Goal: Task Accomplishment & Management: Manage account settings

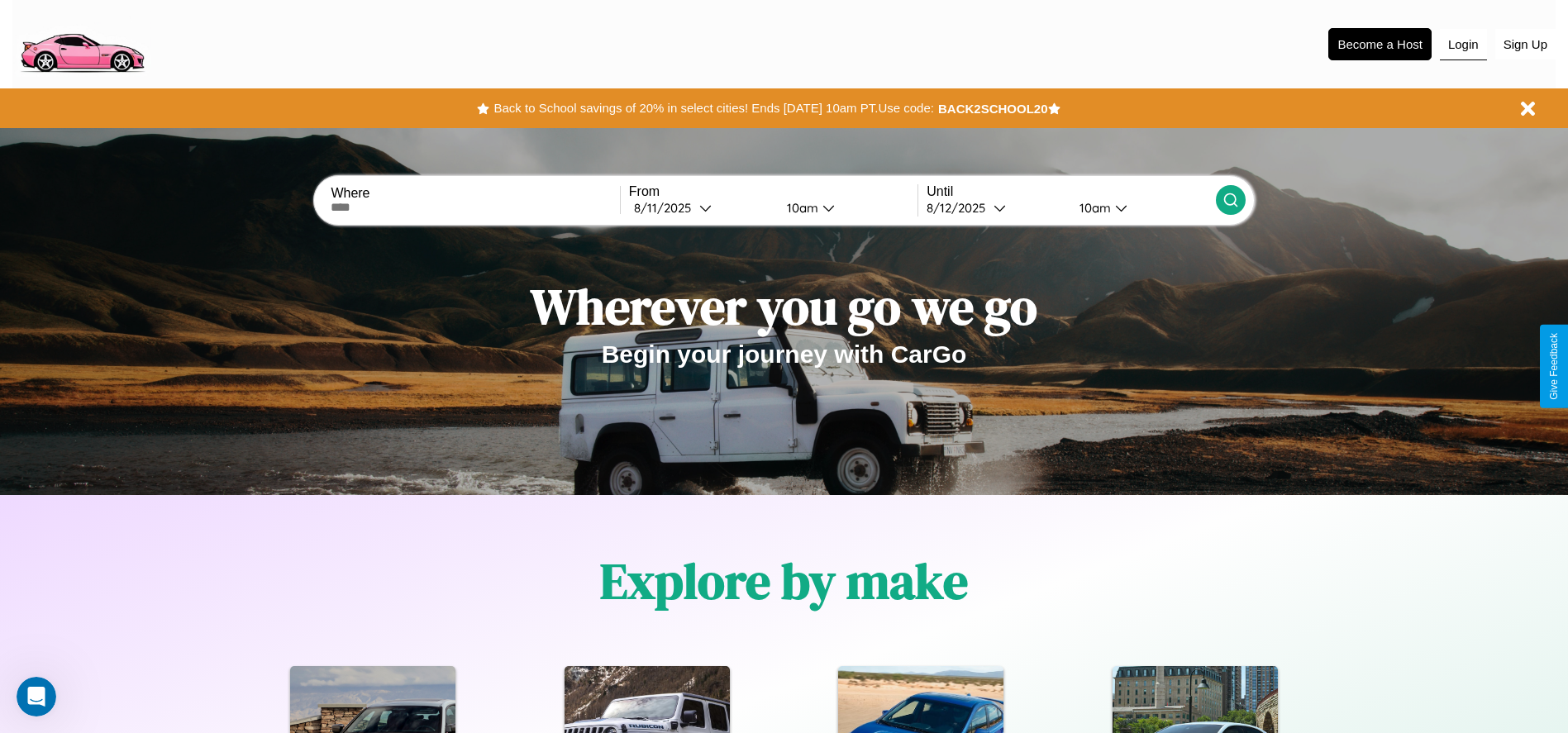
click at [1463, 44] on button "Login" at bounding box center [1463, 44] width 47 height 31
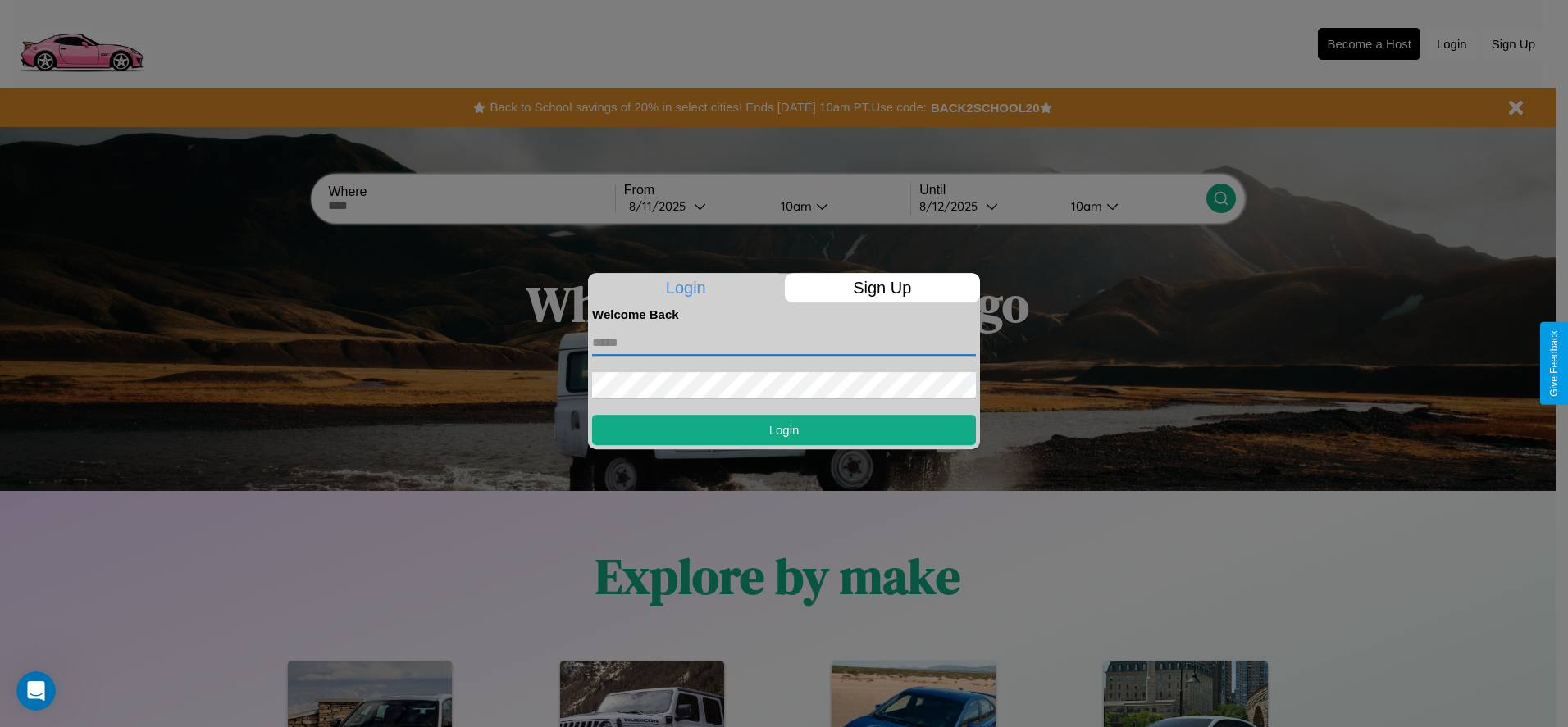
click at [784, 342] on input "text" at bounding box center [784, 342] width 384 height 27
type input "**********"
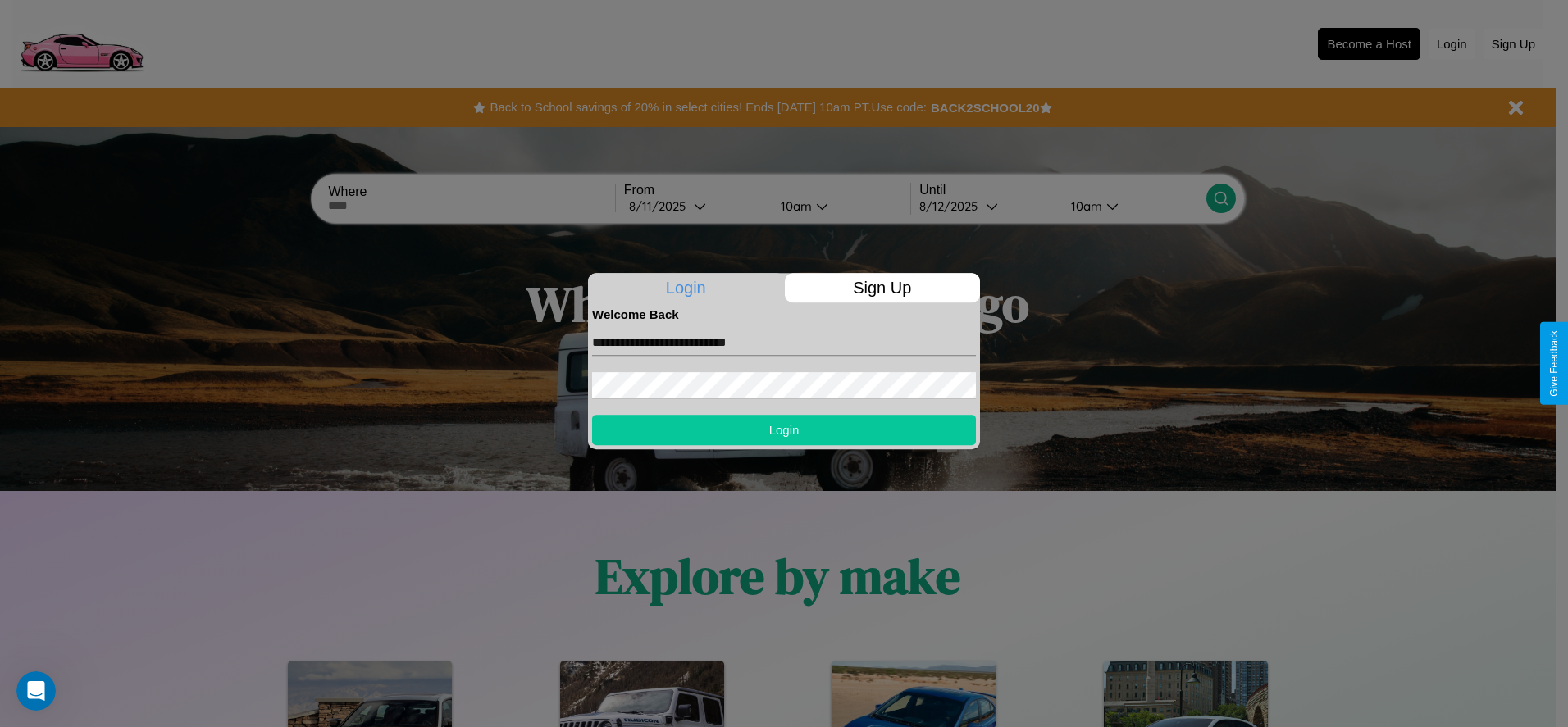
click at [784, 430] on button "Login" at bounding box center [784, 429] width 384 height 30
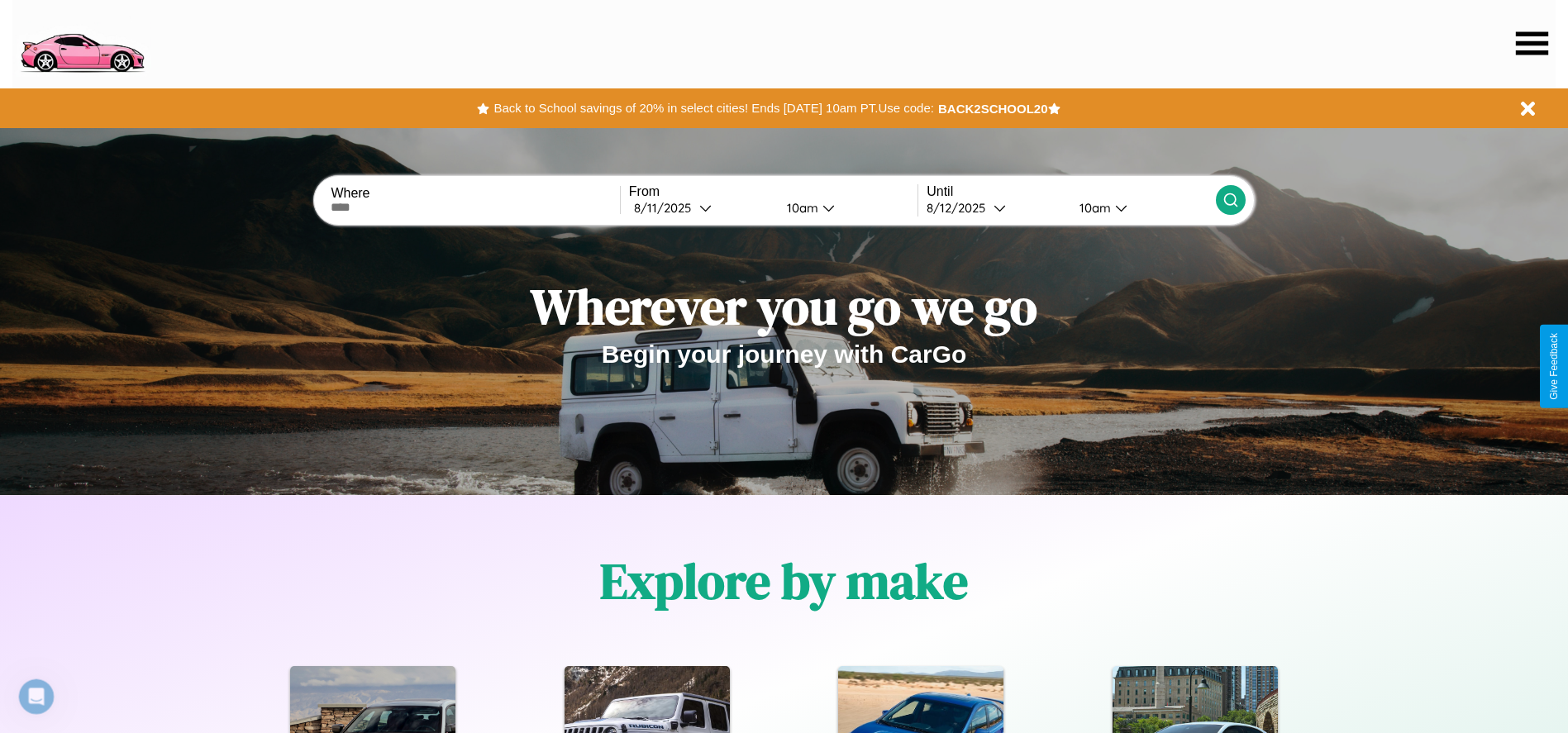
click at [1532, 43] on icon at bounding box center [1532, 42] width 32 height 23
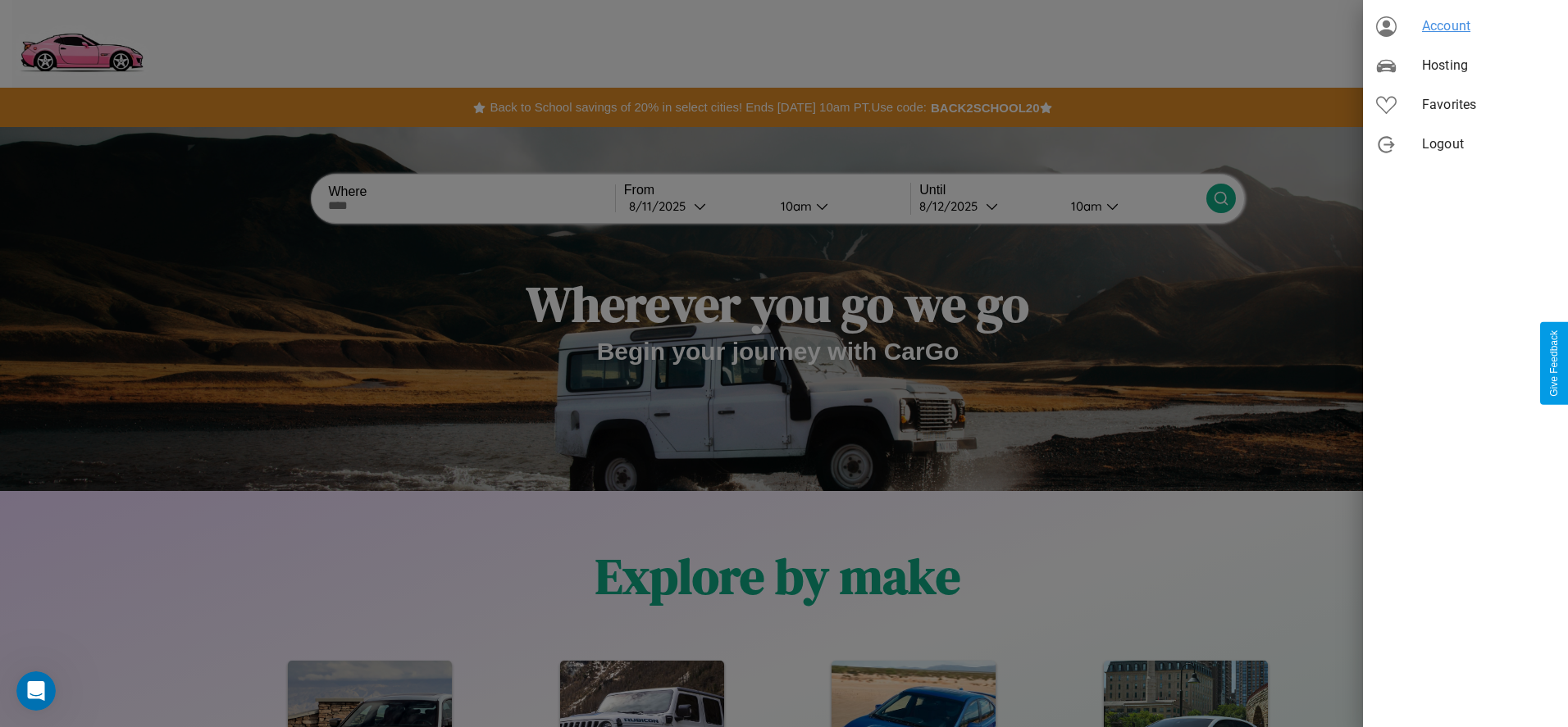
click at [1466, 27] on span "Account" at bounding box center [1488, 26] width 133 height 20
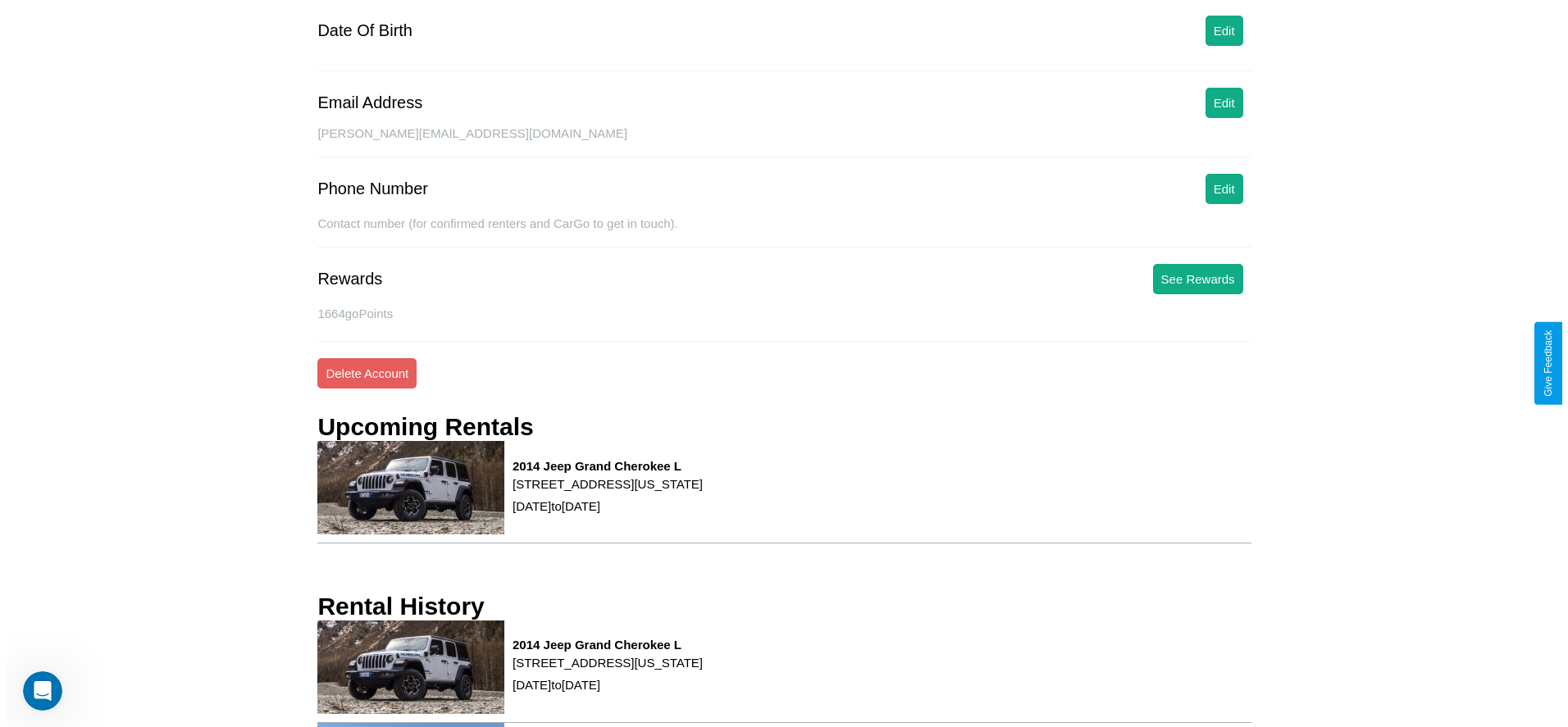
scroll to position [221, 0]
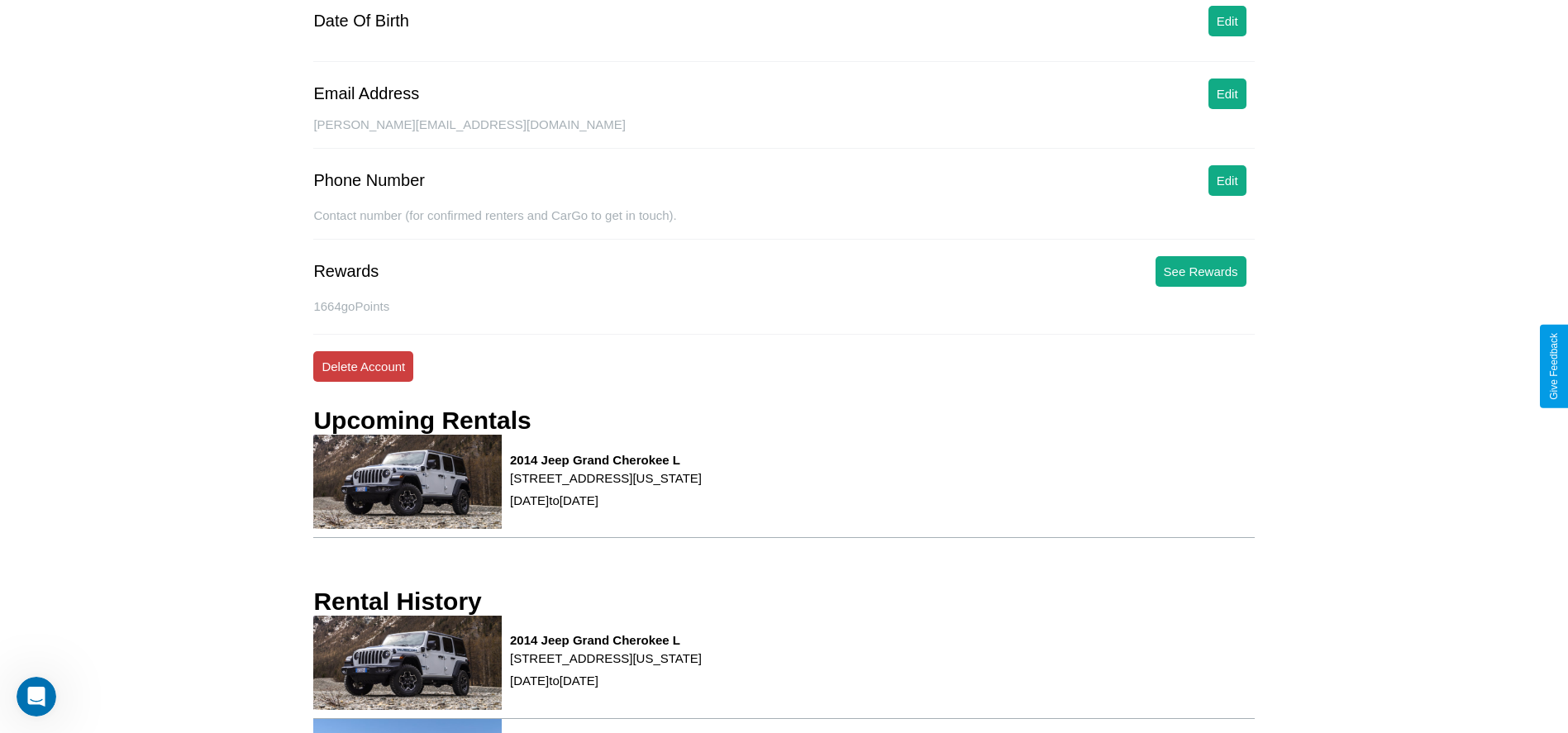
click at [363, 366] on button "Delete Account" at bounding box center [363, 366] width 100 height 30
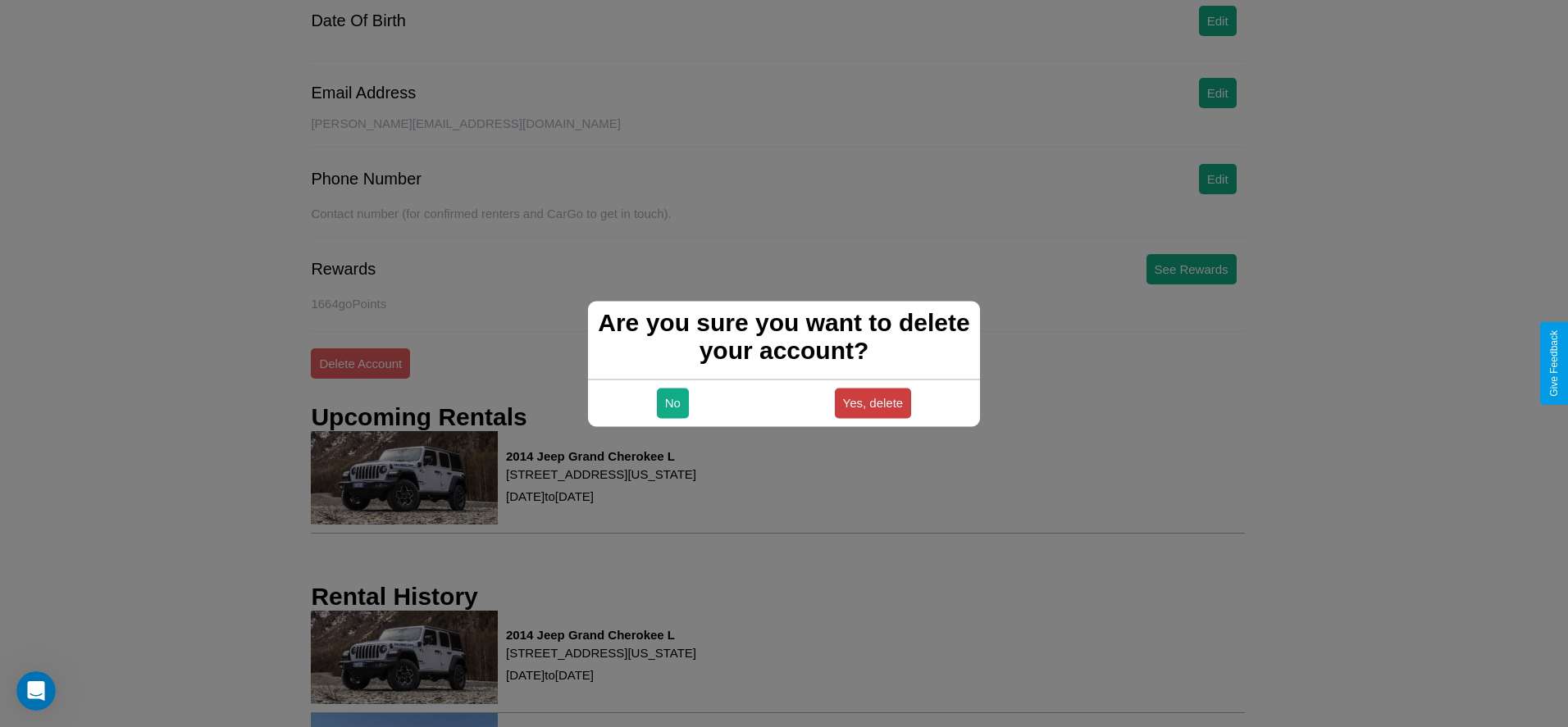
click at [872, 403] on button "Yes, delete" at bounding box center [873, 403] width 77 height 30
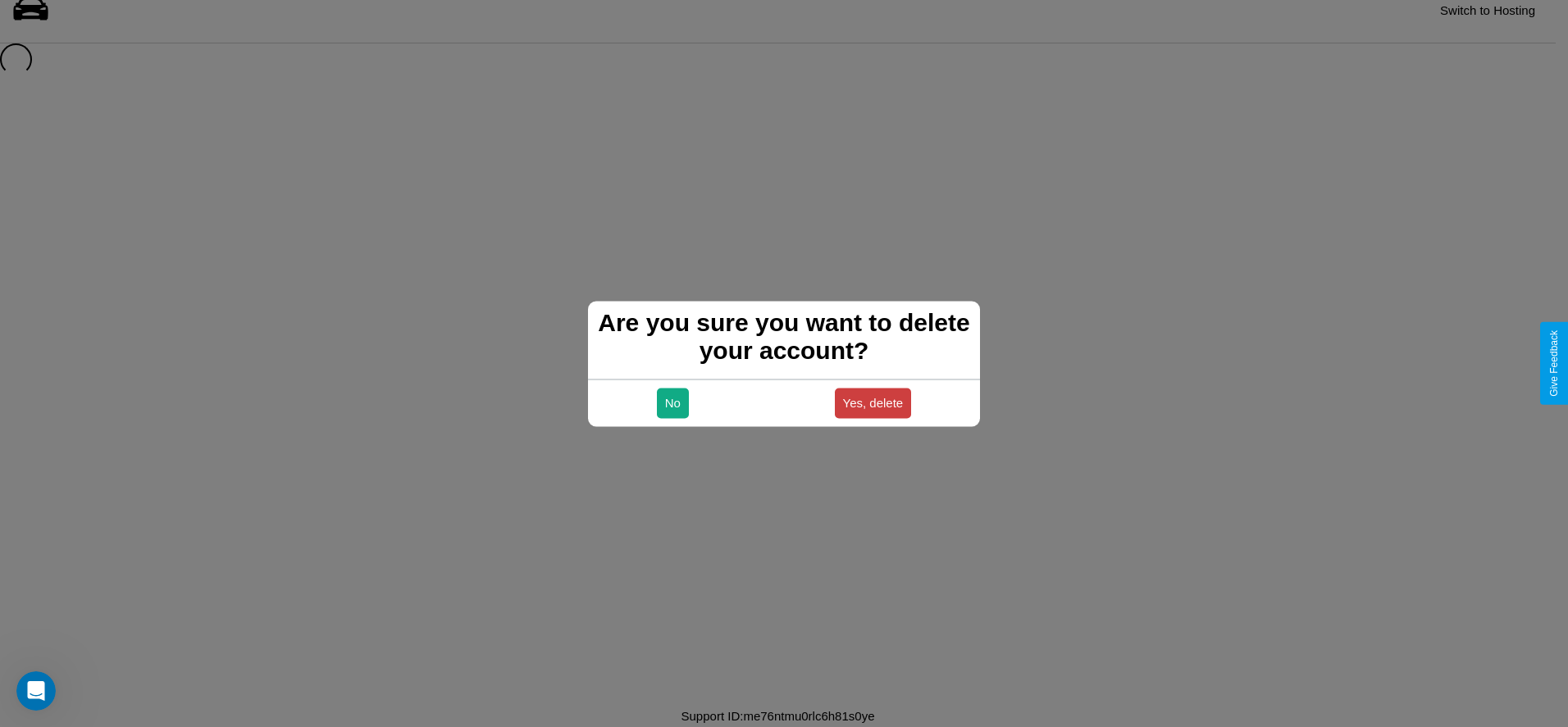
scroll to position [22, 0]
